Goal: Check status

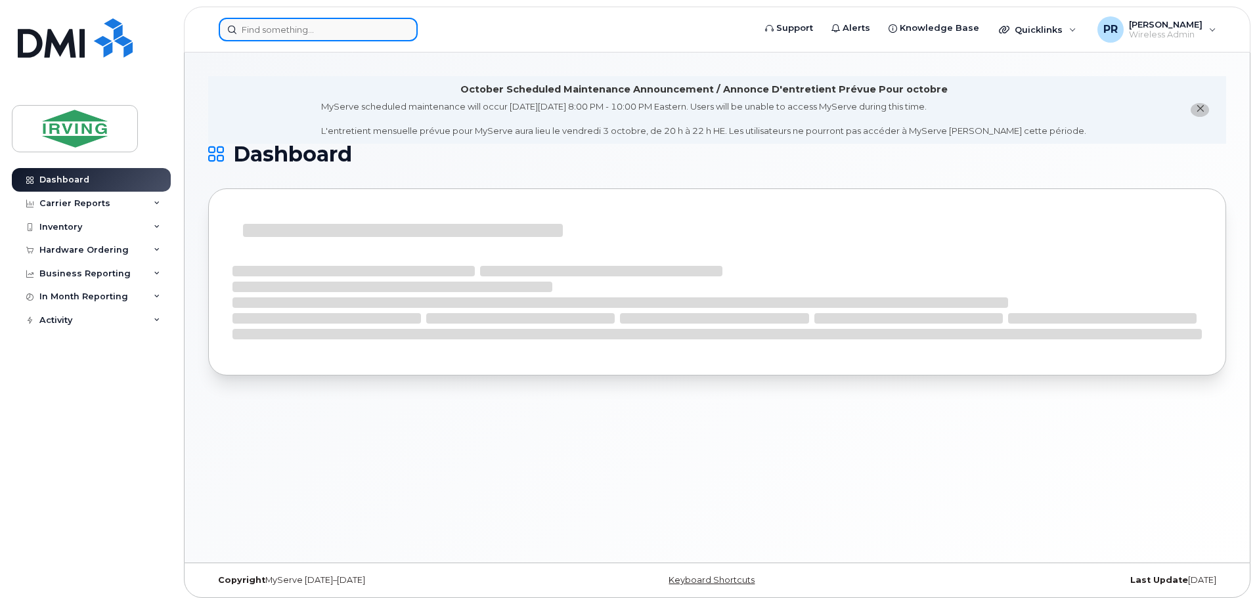
click at [288, 35] on input at bounding box center [318, 30] width 199 height 24
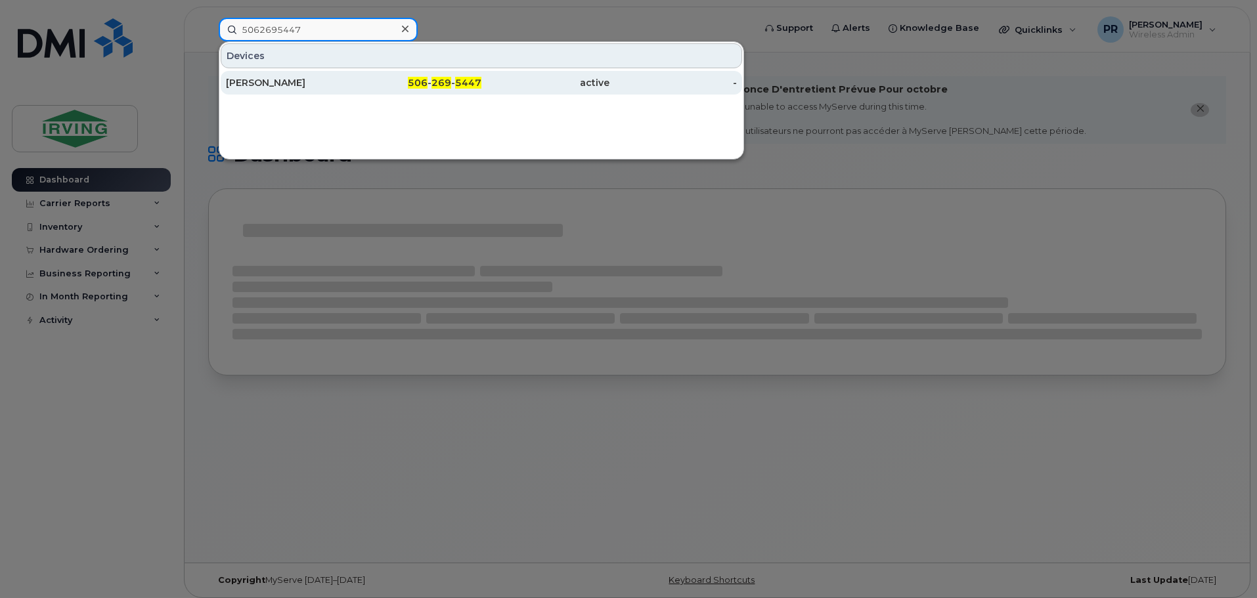
type input "5062695447"
click at [296, 79] on div "[PERSON_NAME]" at bounding box center [290, 82] width 128 height 13
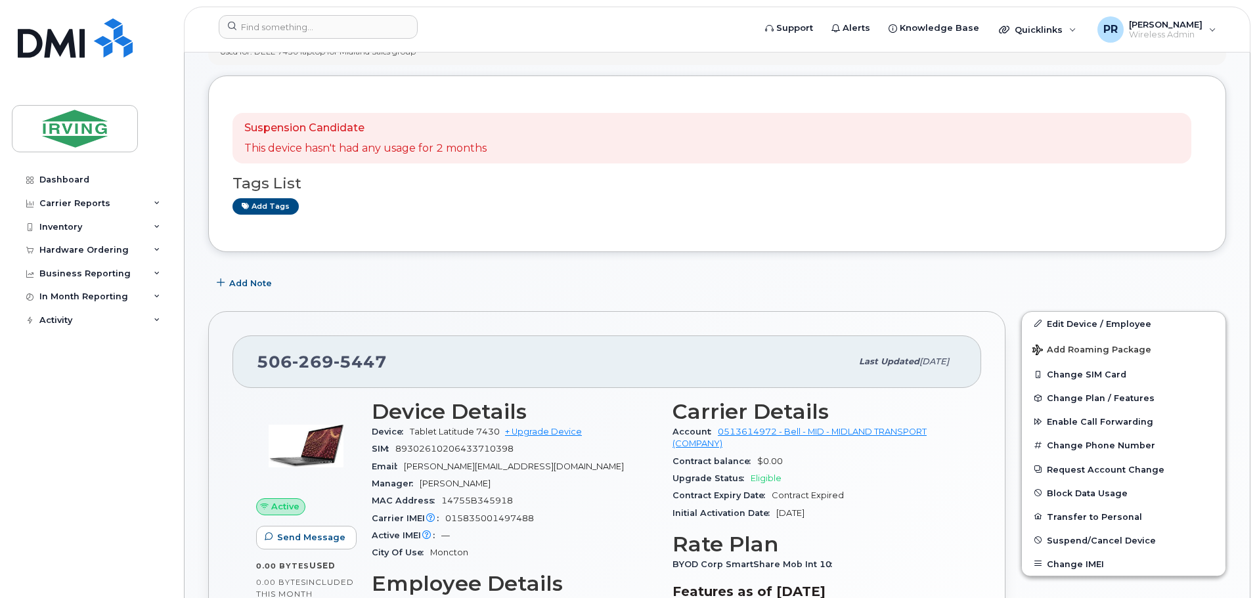
scroll to position [328, 0]
